Goal: Task Accomplishment & Management: Complete application form

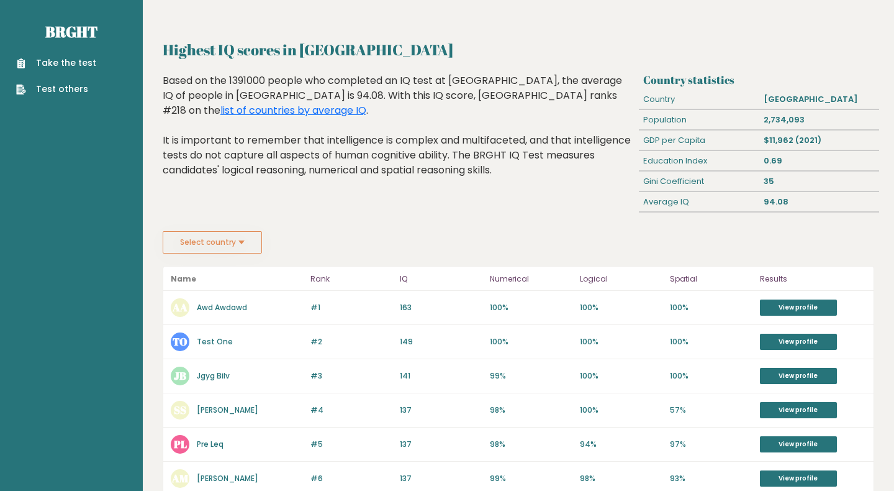
scroll to position [16, 0]
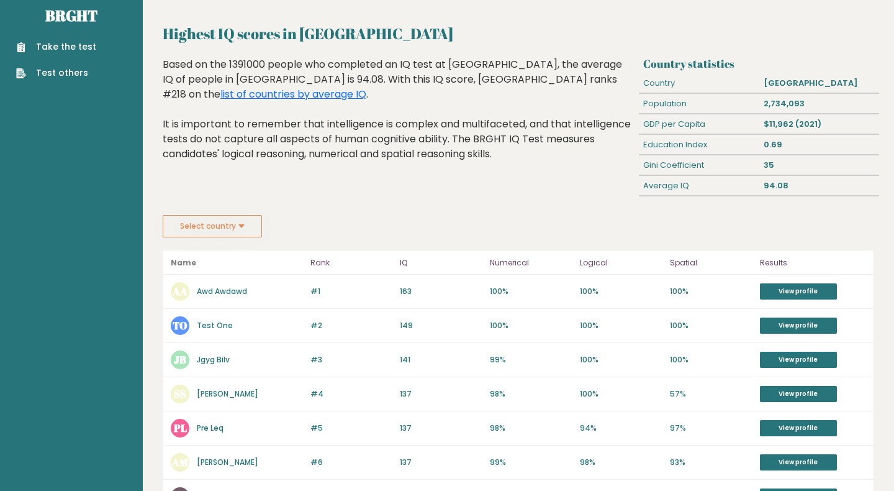
click at [250, 225] on button "Select country" at bounding box center [212, 226] width 99 height 22
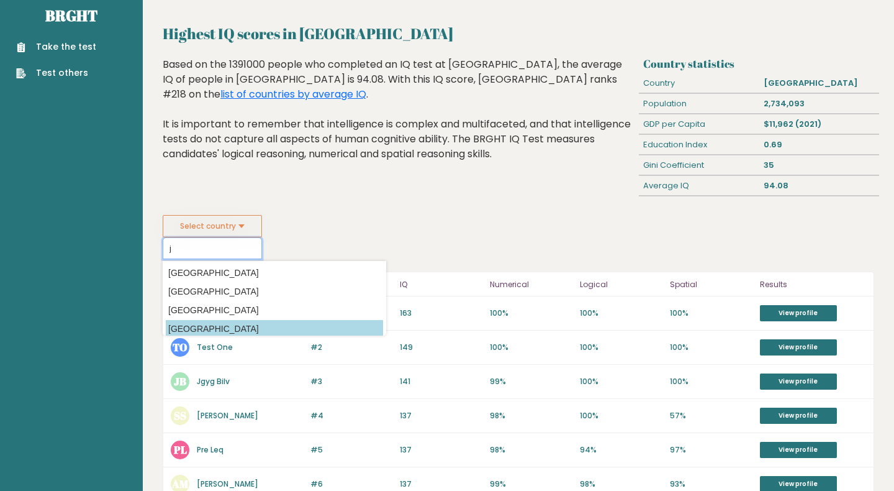
type input "j"
click at [214, 325] on option "[GEOGRAPHIC_DATA]" at bounding box center [274, 329] width 217 height 18
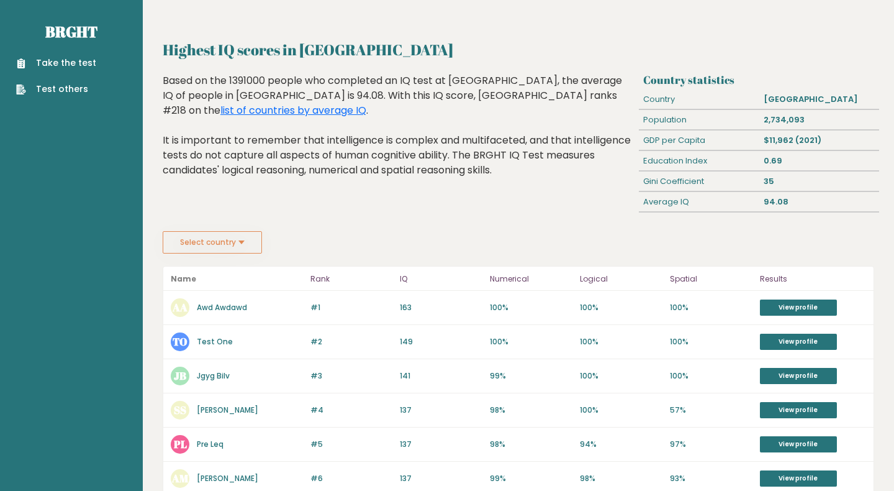
click at [72, 69] on link "Take the test" at bounding box center [56, 63] width 80 height 13
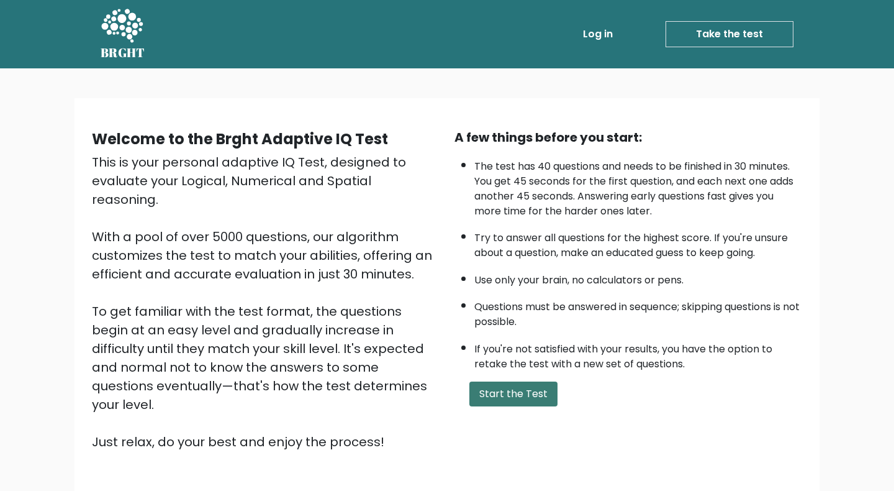
click at [515, 406] on button "Start the Test" at bounding box center [514, 393] width 88 height 25
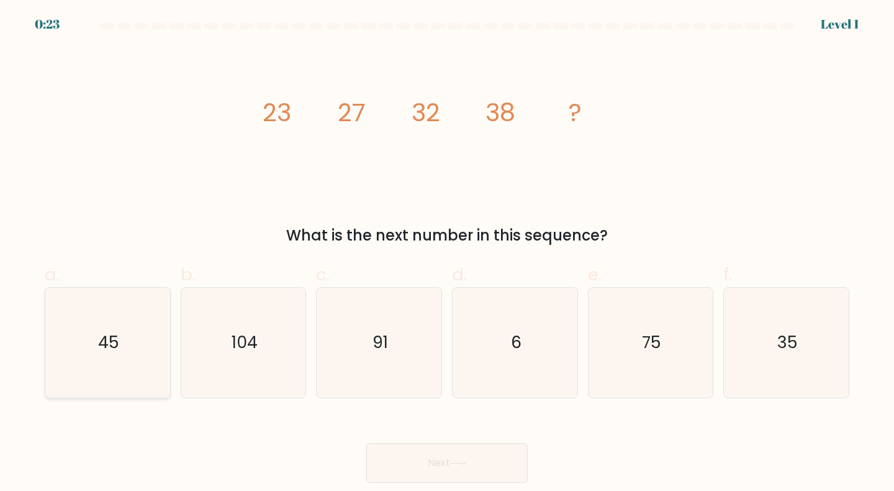
click at [121, 349] on icon "45" at bounding box center [108, 343] width 110 height 110
click at [447, 253] on input "a. 45" at bounding box center [447, 249] width 1 height 8
radio input "true"
click at [489, 475] on button "Next" at bounding box center [447, 463] width 162 height 40
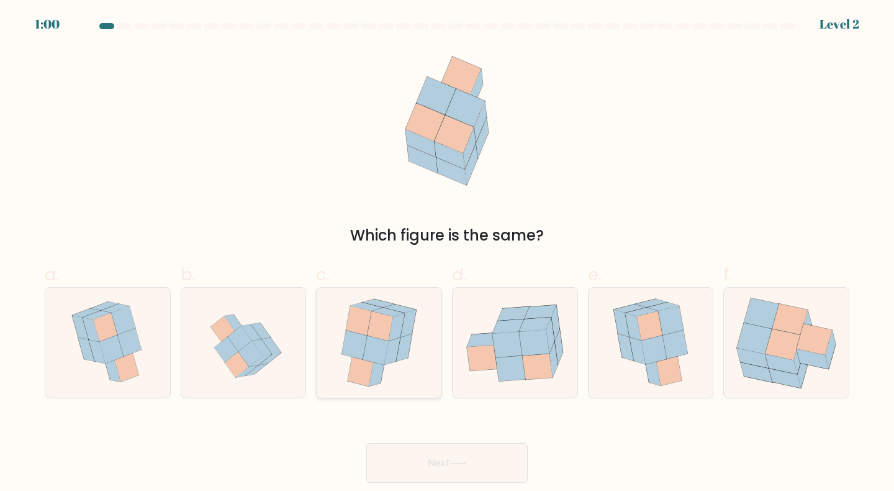
click at [355, 316] on icon at bounding box center [358, 320] width 25 height 29
click at [447, 253] on input "c." at bounding box center [447, 249] width 1 height 8
radio input "true"
click at [444, 466] on button "Next" at bounding box center [447, 463] width 162 height 40
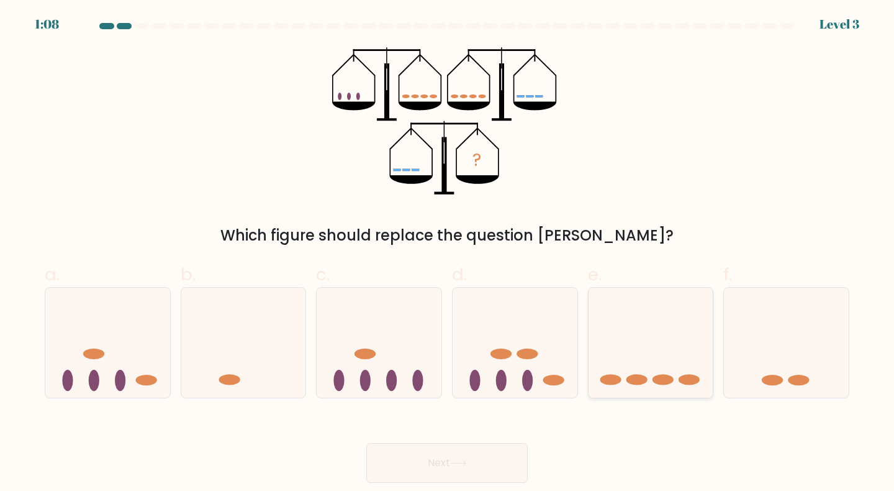
click at [676, 318] on icon at bounding box center [651, 342] width 125 height 103
click at [448, 253] on input "e." at bounding box center [447, 249] width 1 height 8
radio input "true"
click at [445, 443] on button "Next" at bounding box center [447, 463] width 162 height 40
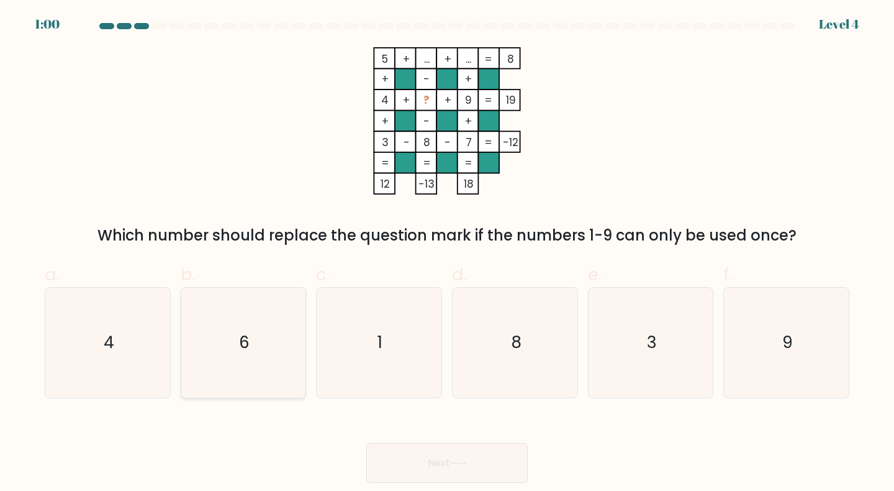
click at [231, 352] on icon "6" at bounding box center [244, 343] width 110 height 110
click at [447, 253] on input "b. 6" at bounding box center [447, 249] width 1 height 8
radio input "true"
click at [423, 475] on button "Next" at bounding box center [447, 463] width 162 height 40
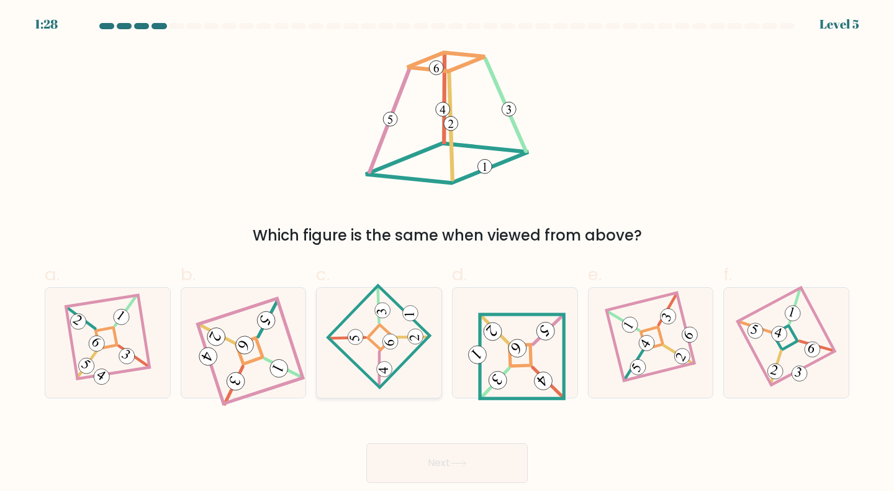
click at [380, 360] on 53 at bounding box center [379, 369] width 35 height 35
click at [447, 253] on input "c." at bounding box center [447, 249] width 1 height 8
radio input "true"
click at [521, 358] on icon at bounding box center [516, 343] width 102 height 88
click at [448, 253] on input "d." at bounding box center [447, 249] width 1 height 8
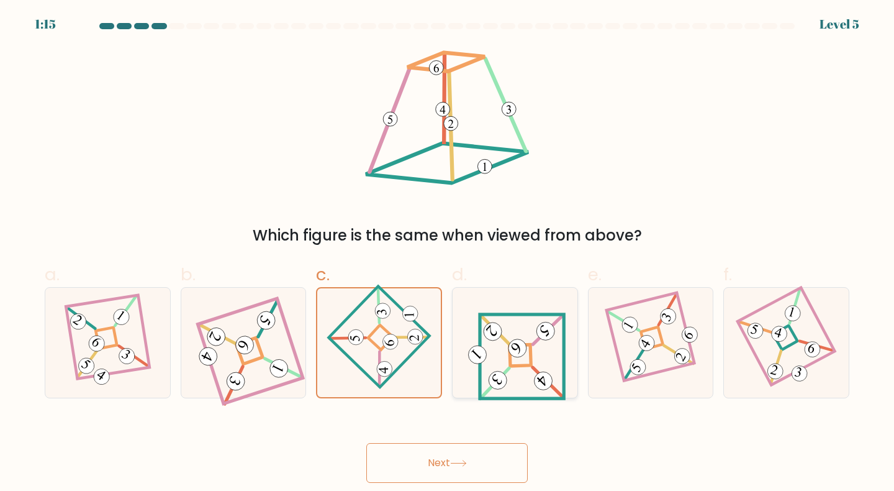
radio input "true"
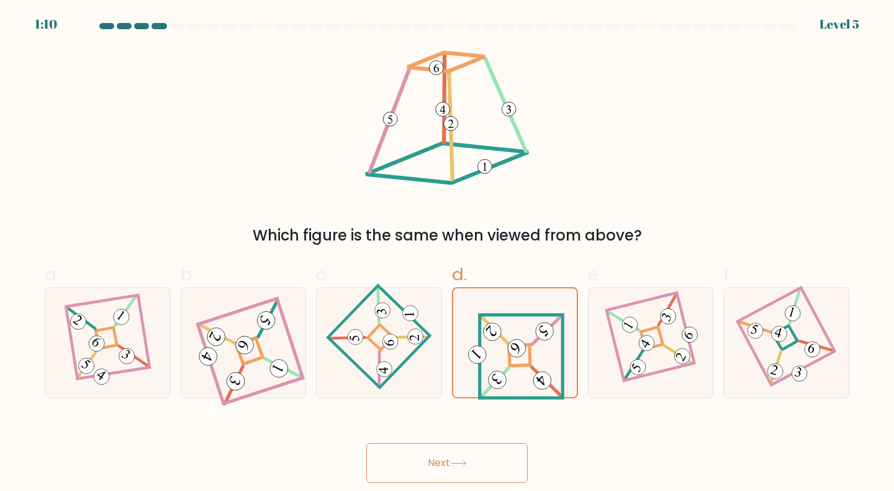
click at [474, 454] on button "Next" at bounding box center [447, 463] width 162 height 40
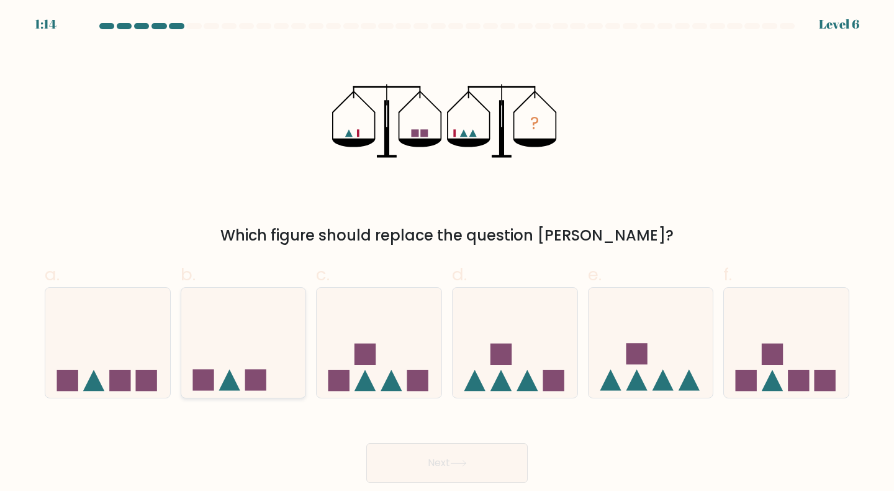
click at [263, 376] on rect at bounding box center [255, 380] width 21 height 21
click at [447, 253] on input "b." at bounding box center [447, 249] width 1 height 8
radio input "true"
click at [465, 465] on icon at bounding box center [458, 463] width 17 height 7
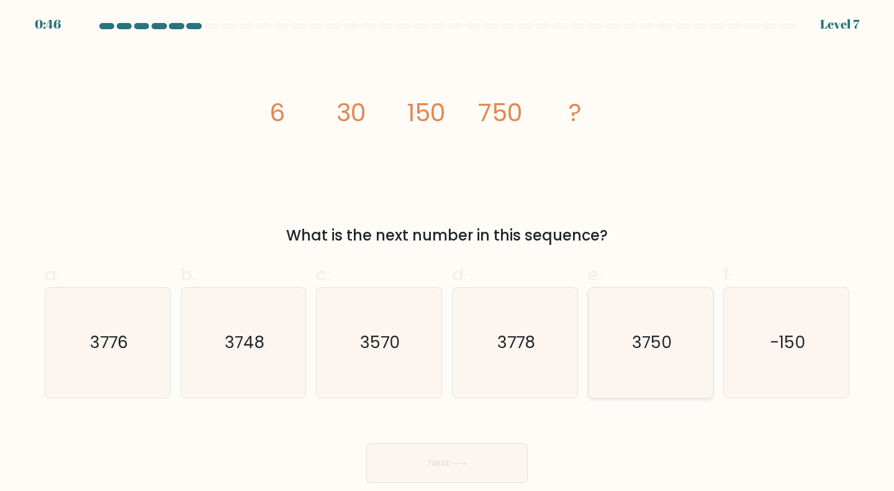
click at [658, 357] on icon "3750" at bounding box center [651, 343] width 110 height 110
click at [448, 253] on input "e. 3750" at bounding box center [447, 249] width 1 height 8
radio input "true"
click at [461, 470] on button "Next" at bounding box center [447, 463] width 162 height 40
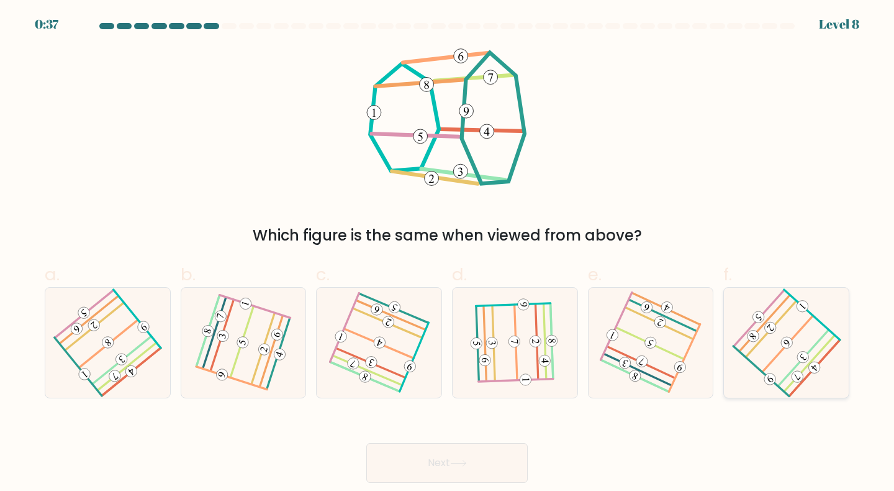
click at [806, 340] on icon at bounding box center [787, 343] width 88 height 88
click at [448, 253] on input "f." at bounding box center [447, 249] width 1 height 8
radio input "true"
click at [450, 461] on button "Next" at bounding box center [447, 463] width 162 height 40
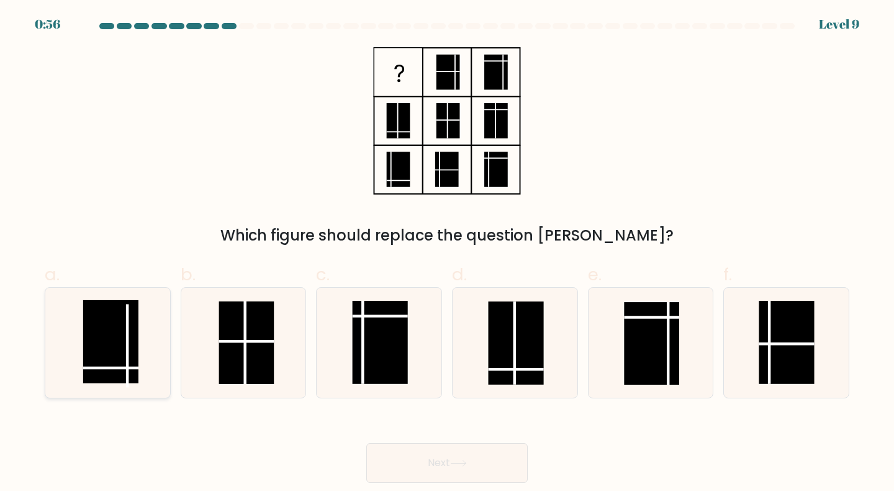
click at [113, 342] on rect at bounding box center [110, 341] width 55 height 83
click at [447, 253] on input "a." at bounding box center [447, 249] width 1 height 8
radio input "true"
click at [423, 453] on button "Next" at bounding box center [447, 463] width 162 height 40
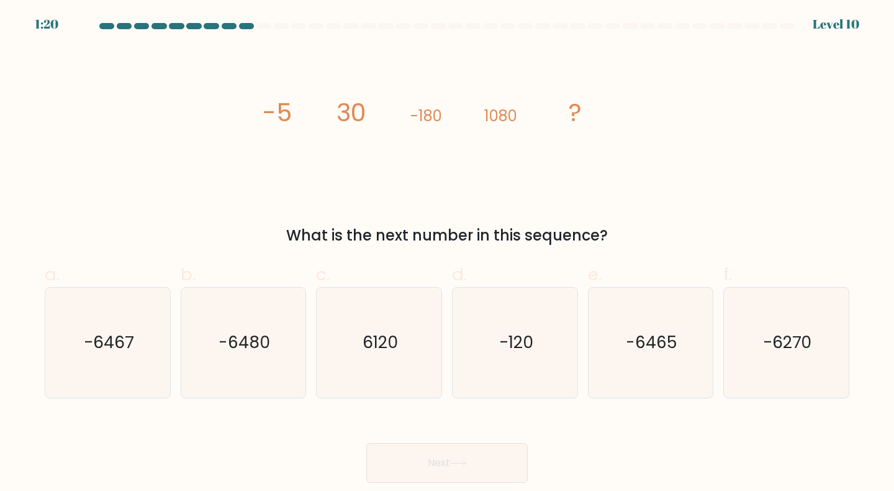
click at [345, 109] on tspan "30" at bounding box center [352, 112] width 30 height 35
click at [252, 319] on icon "-6480" at bounding box center [244, 343] width 110 height 110
click at [447, 253] on input "b. -6480" at bounding box center [447, 249] width 1 height 8
radio input "true"
click at [425, 453] on button "Next" at bounding box center [447, 463] width 162 height 40
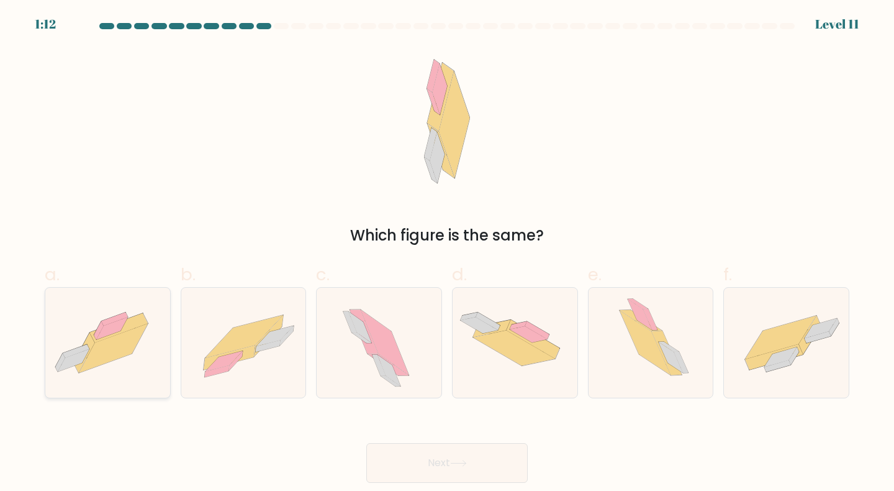
click at [113, 342] on icon at bounding box center [113, 347] width 69 height 49
click at [447, 253] on input "a." at bounding box center [447, 249] width 1 height 8
radio input "true"
click at [444, 455] on button "Next" at bounding box center [447, 463] width 162 height 40
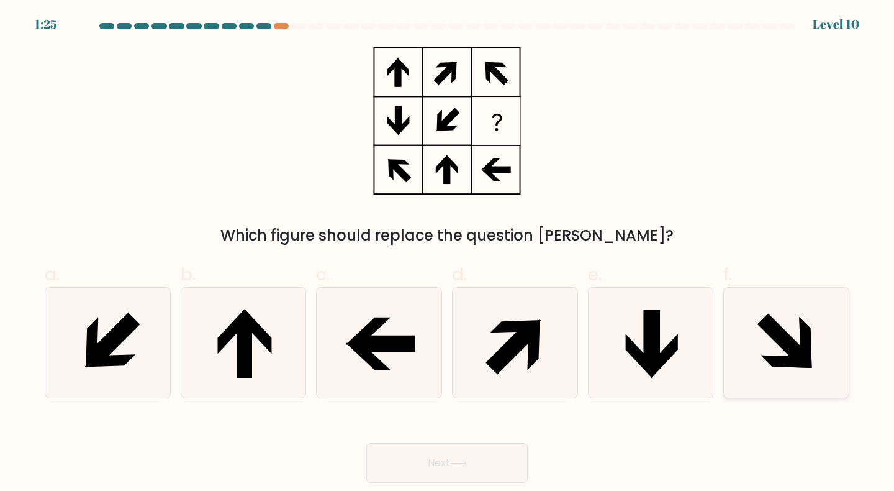
click at [755, 335] on icon at bounding box center [787, 343] width 110 height 110
click at [448, 253] on input "f." at bounding box center [447, 249] width 1 height 8
radio input "true"
click at [445, 455] on button "Next" at bounding box center [447, 463] width 162 height 40
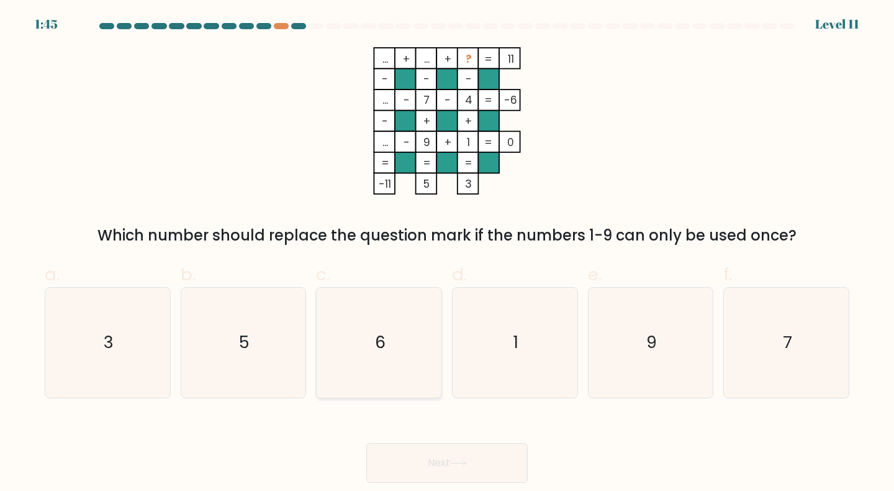
click at [411, 337] on icon "6" at bounding box center [379, 343] width 110 height 110
click at [447, 253] on input "c. 6" at bounding box center [447, 249] width 1 height 8
radio input "true"
click at [455, 458] on button "Next" at bounding box center [447, 463] width 162 height 40
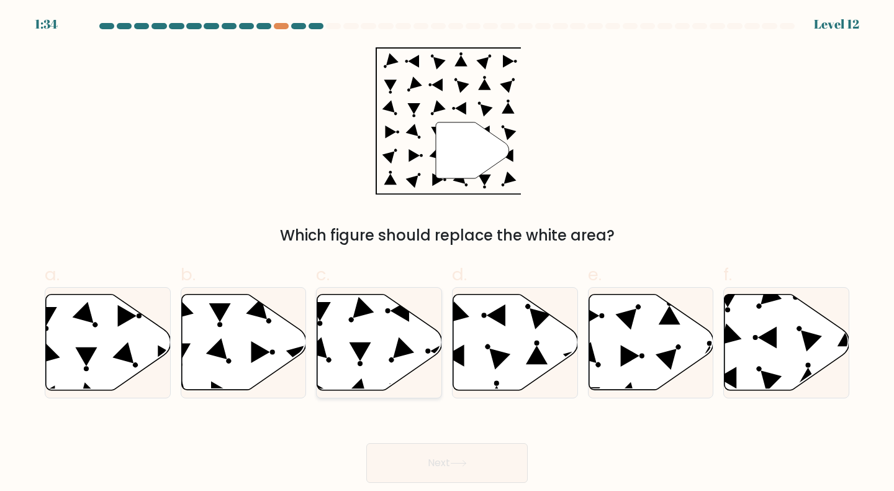
click at [407, 343] on icon at bounding box center [379, 342] width 125 height 96
click at [447, 253] on input "c." at bounding box center [447, 249] width 1 height 8
radio input "true"
click at [418, 451] on button "Next" at bounding box center [447, 463] width 162 height 40
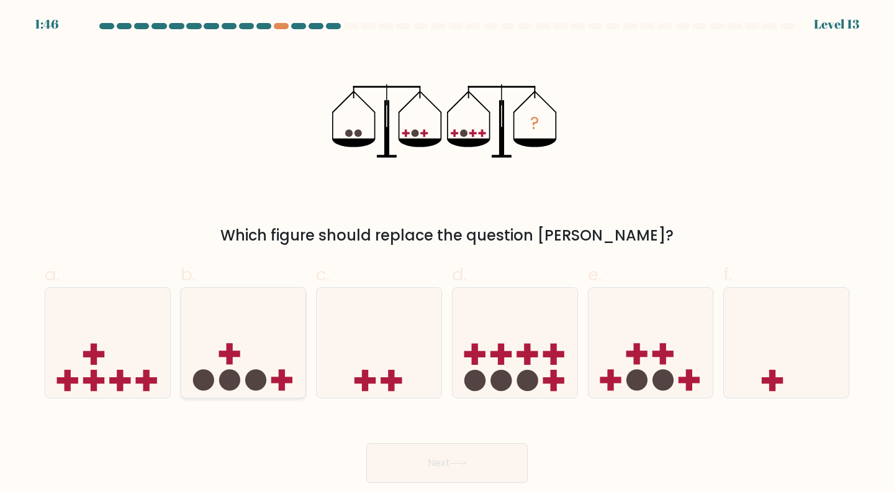
click at [247, 359] on icon at bounding box center [243, 342] width 125 height 103
click at [447, 253] on input "b." at bounding box center [447, 249] width 1 height 8
radio input "true"
click at [451, 464] on button "Next" at bounding box center [447, 463] width 162 height 40
